Goal: Task Accomplishment & Management: Complete application form

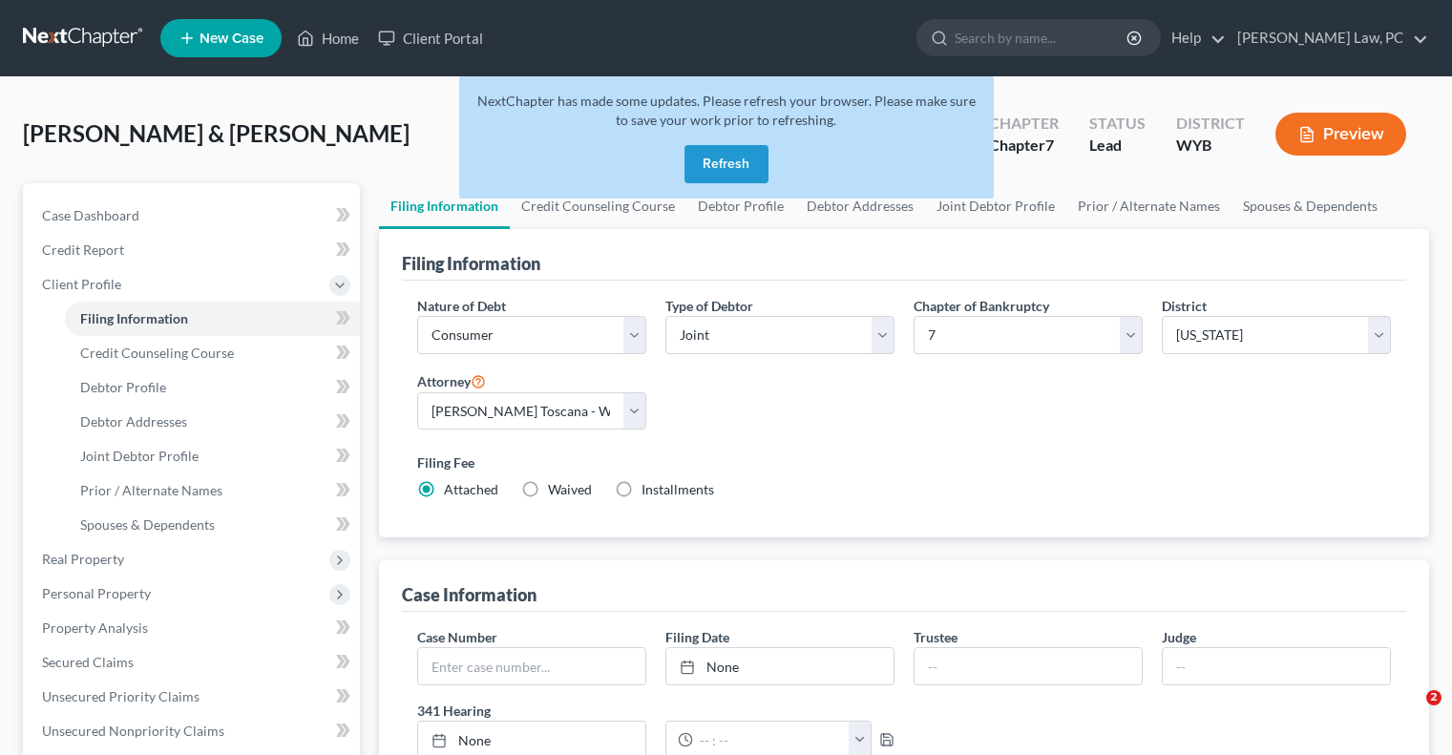
select select "1"
select select "0"
select select "92"
select select "1"
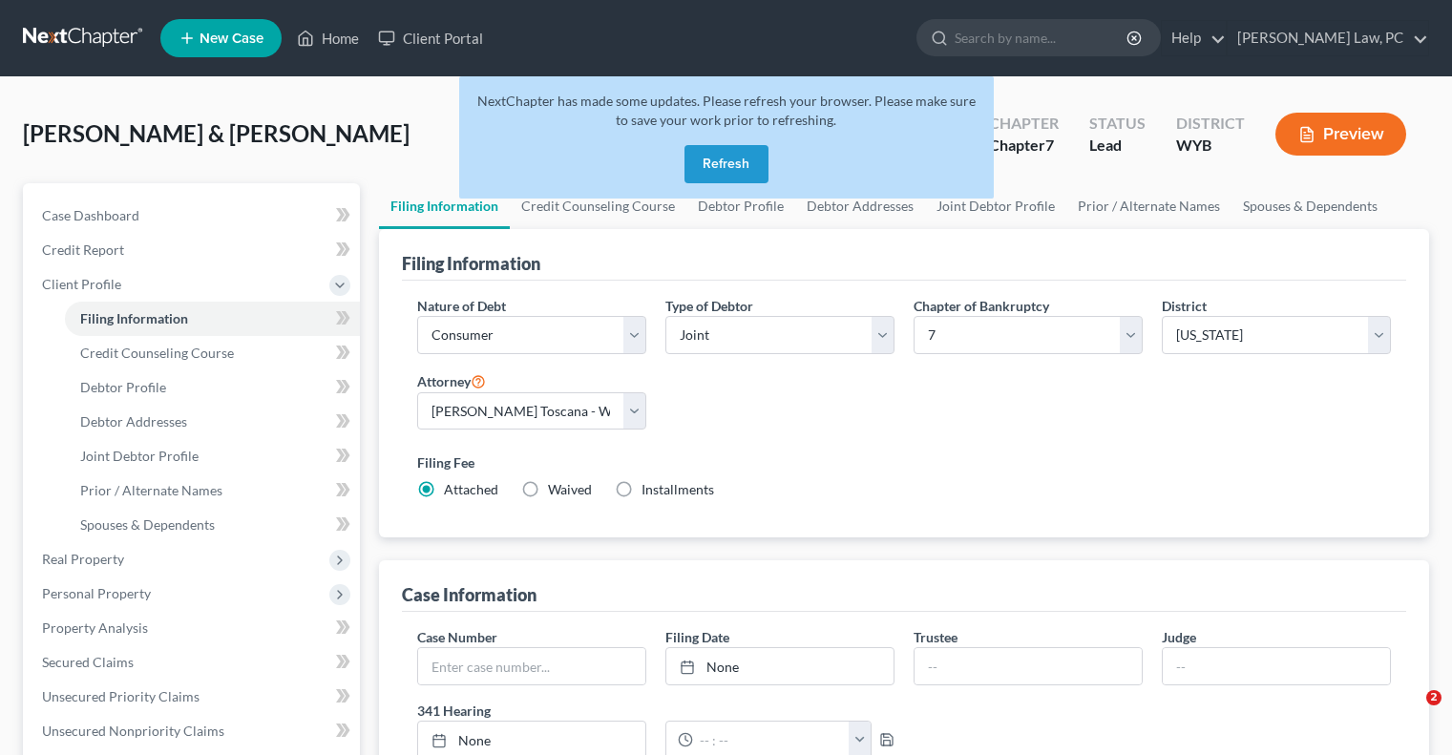
select select "53"
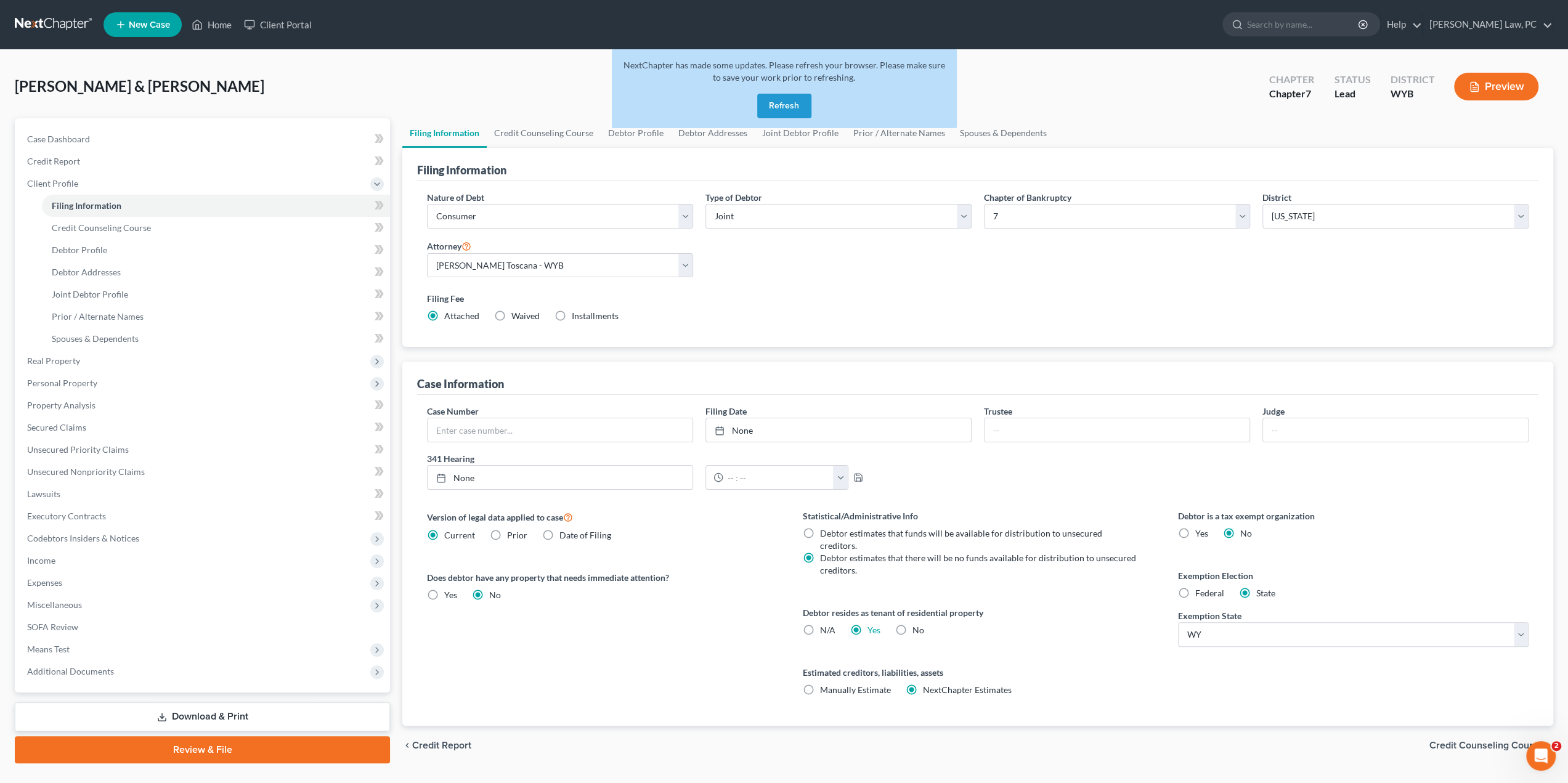
click at [787, 104] on button "Refresh" at bounding box center [784, 106] width 54 height 25
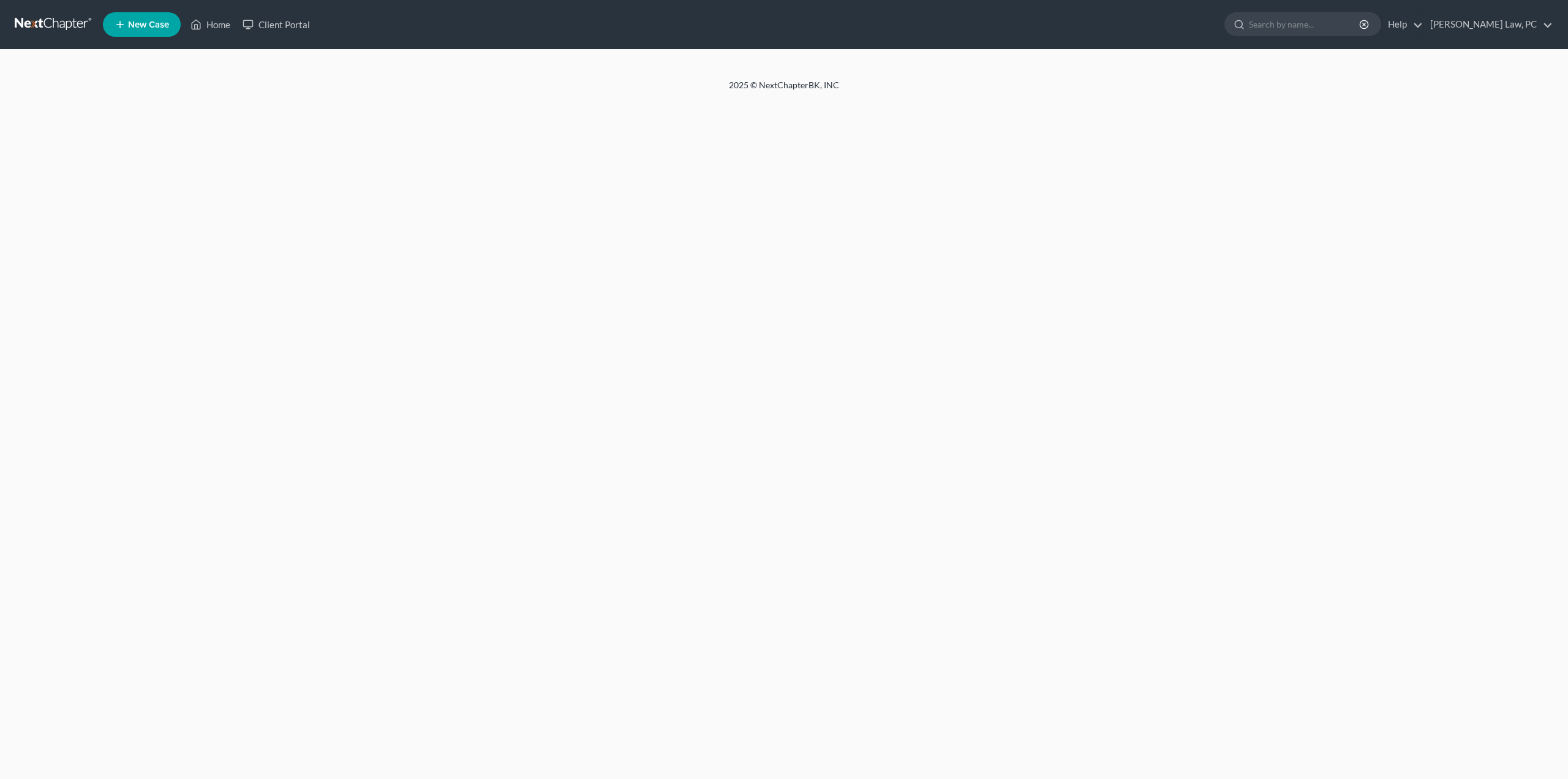
select select "1"
select select "0"
select select "92"
select select "1"
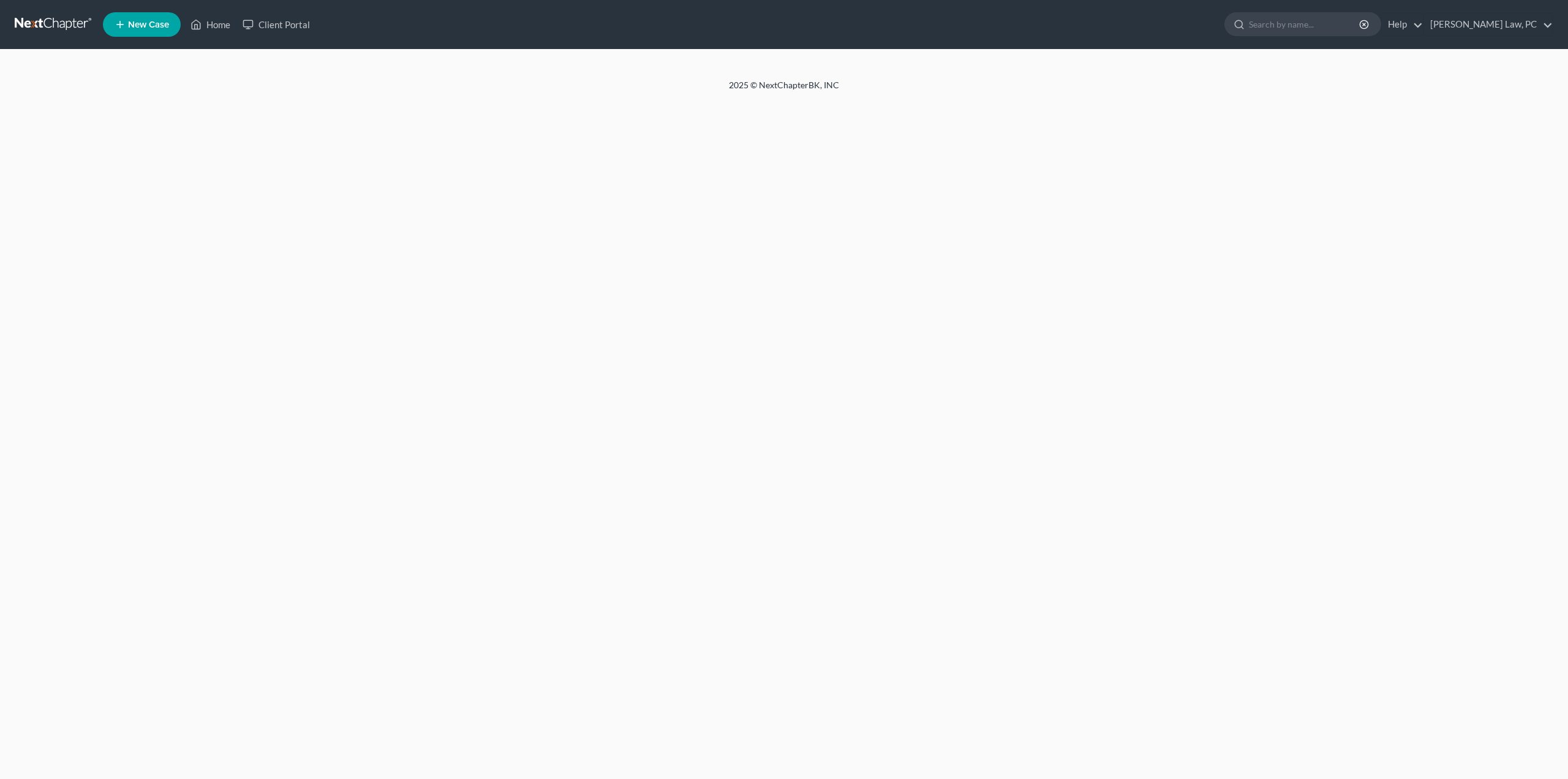
select select "53"
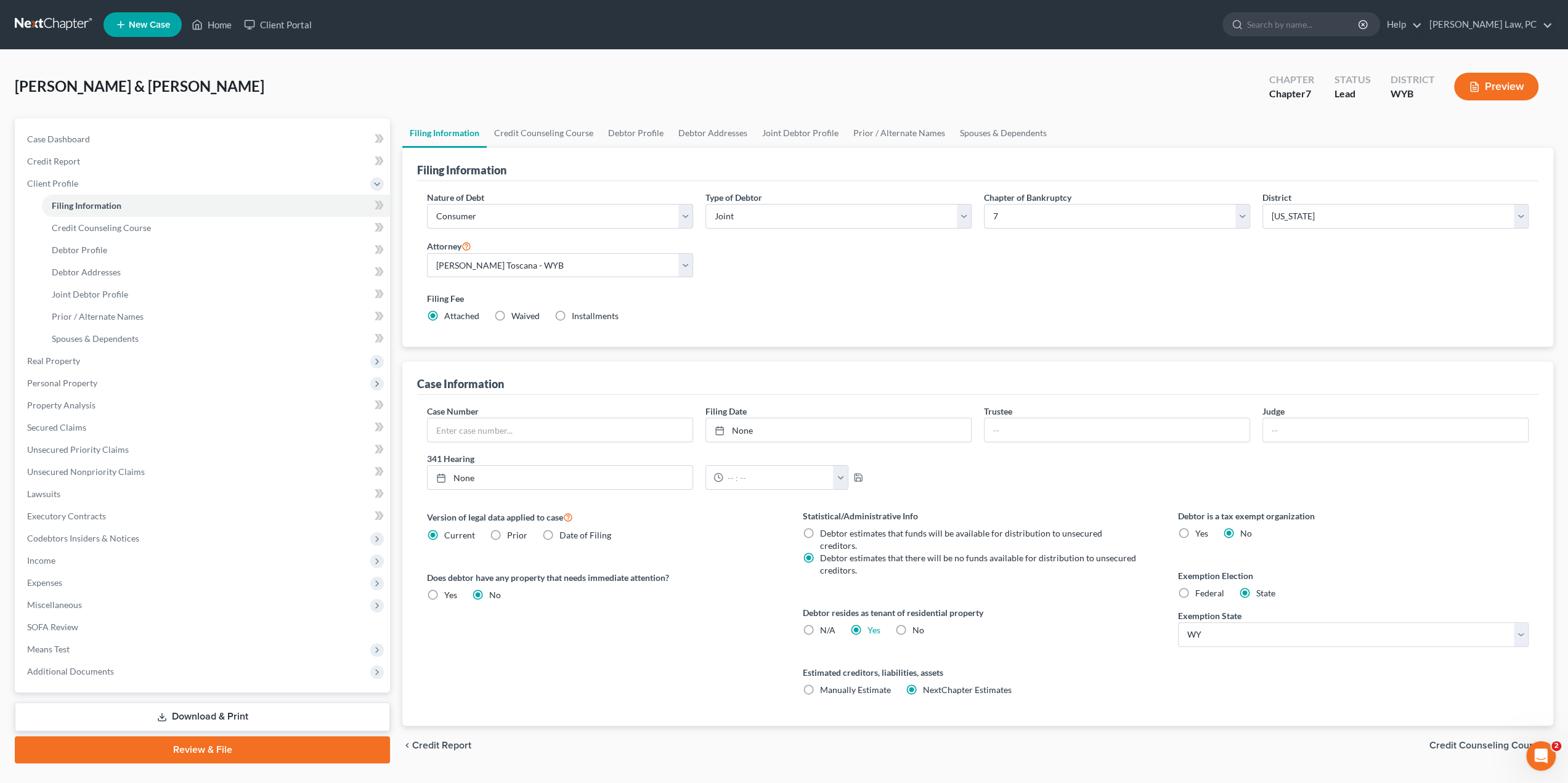
click at [405, 81] on div "[PERSON_NAME] & [PERSON_NAME] Upgraded Chapter Chapter 7 Status Lead District W…" at bounding box center [784, 91] width 1538 height 54
